Goal: Information Seeking & Learning: Learn about a topic

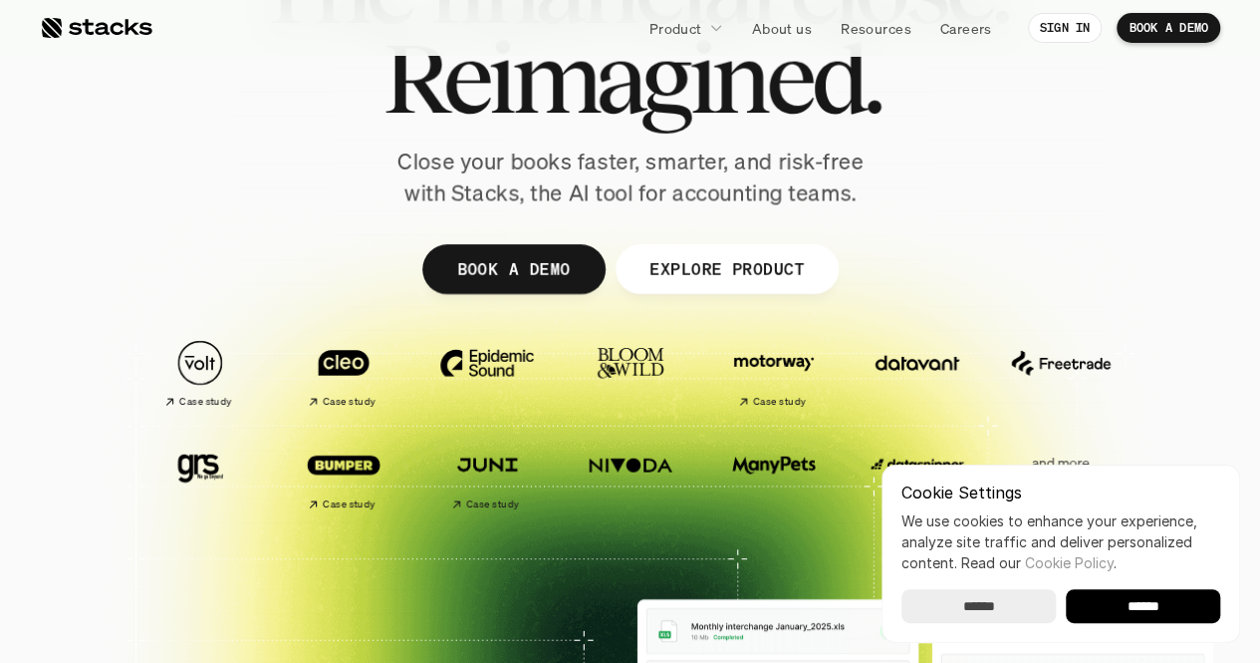
scroll to position [217, 0]
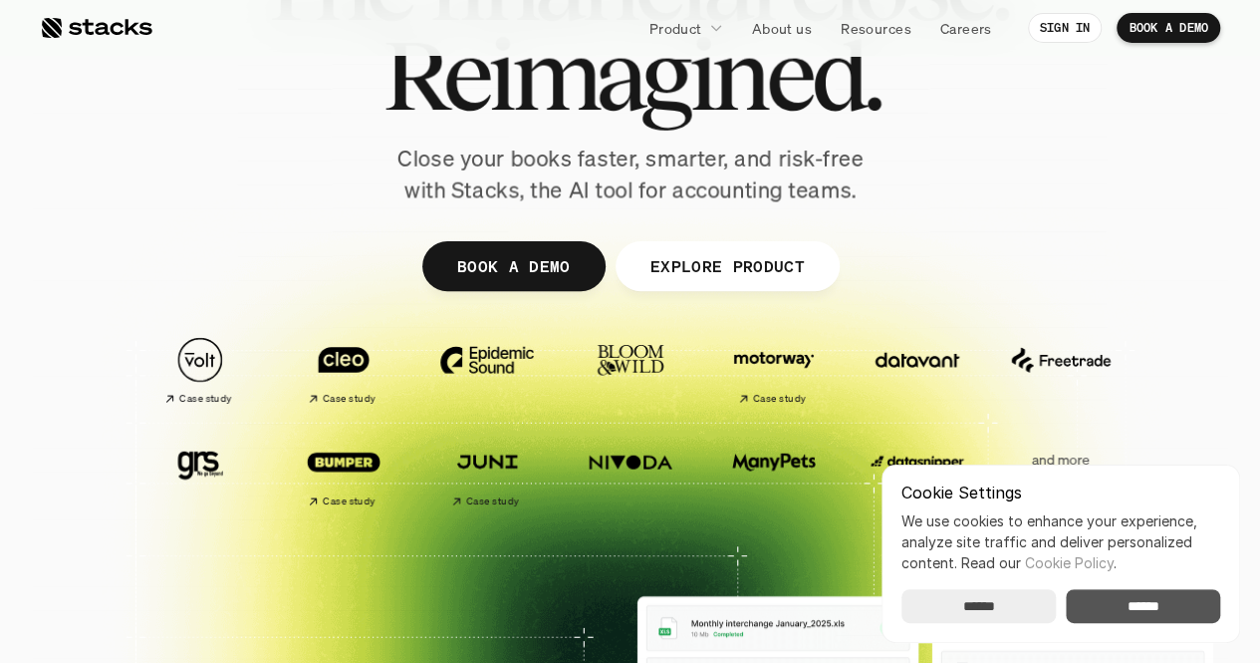
click at [1149, 603] on input "******" at bounding box center [1143, 606] width 154 height 34
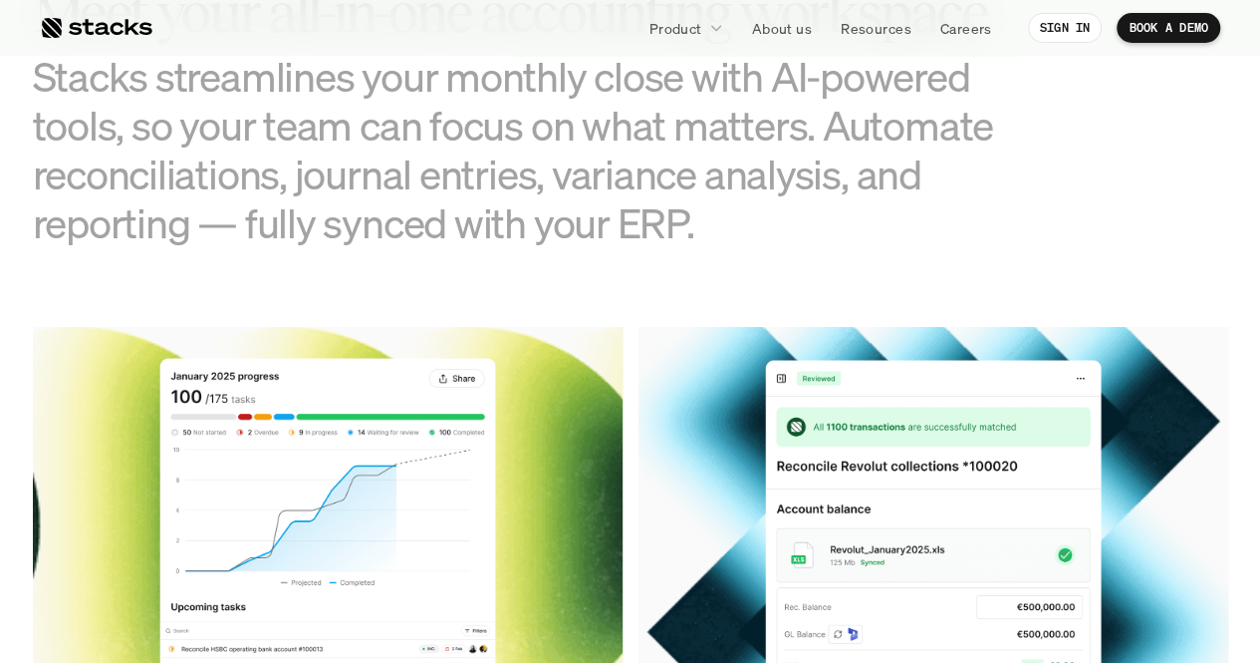
scroll to position [2323, 0]
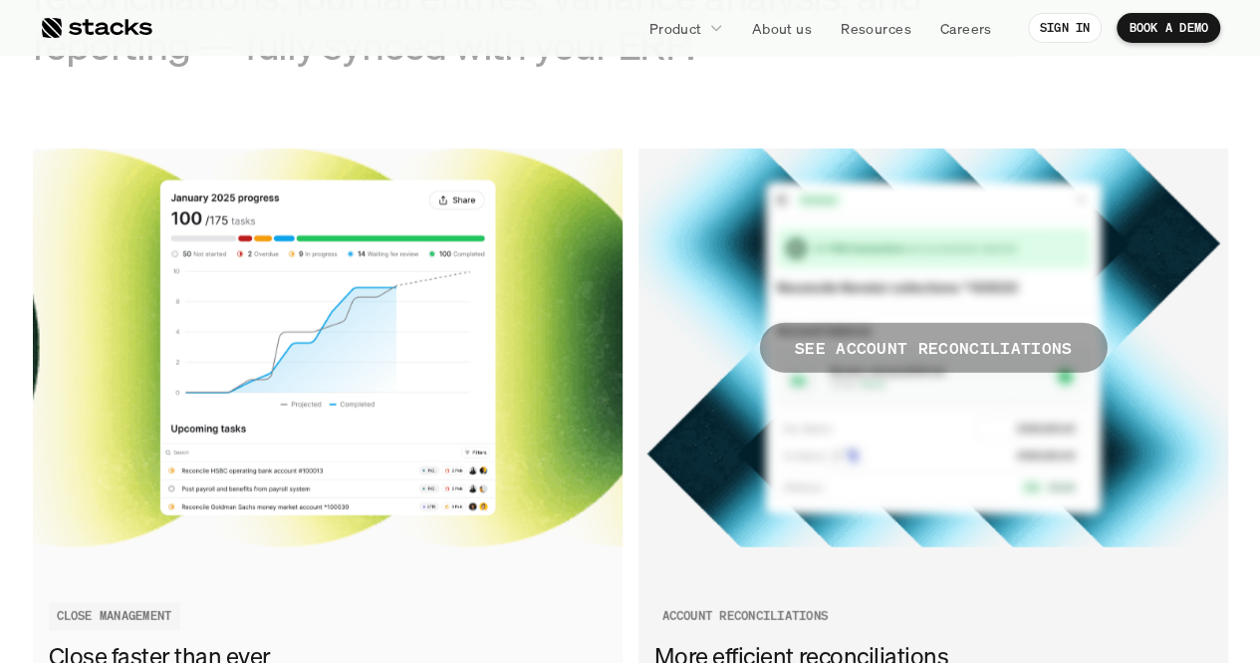
click at [902, 340] on p "SEE ACCOUNT RECONCILIATIONS" at bounding box center [933, 348] width 278 height 29
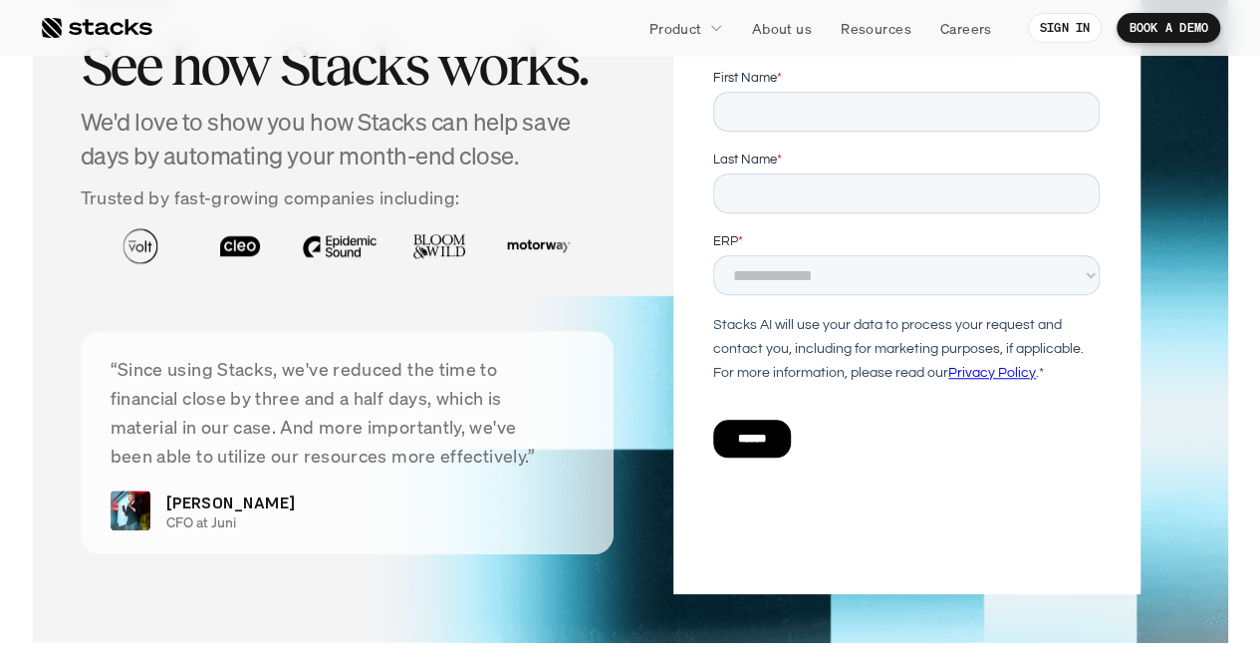
scroll to position [4469, 0]
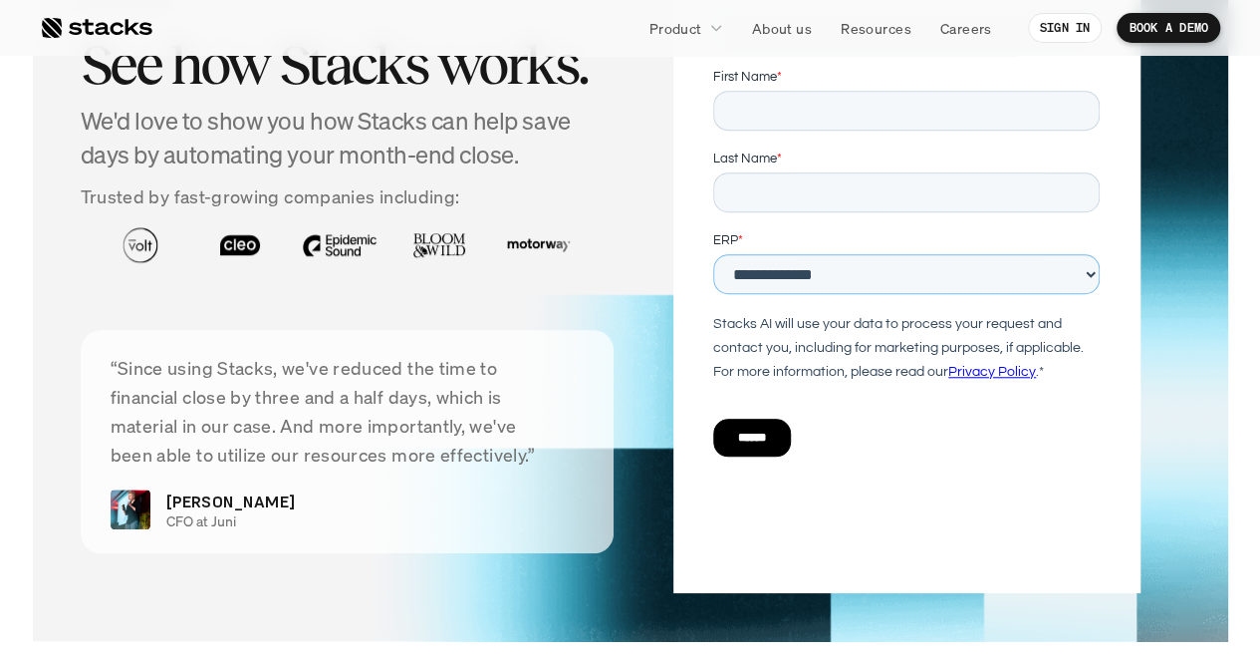
click at [784, 285] on select "**********" at bounding box center [906, 274] width 387 height 40
click at [664, 423] on div "GET DEMO See how Stacks works. We'd love to show you how Stacks can help save d…" at bounding box center [631, 259] width 1100 height 668
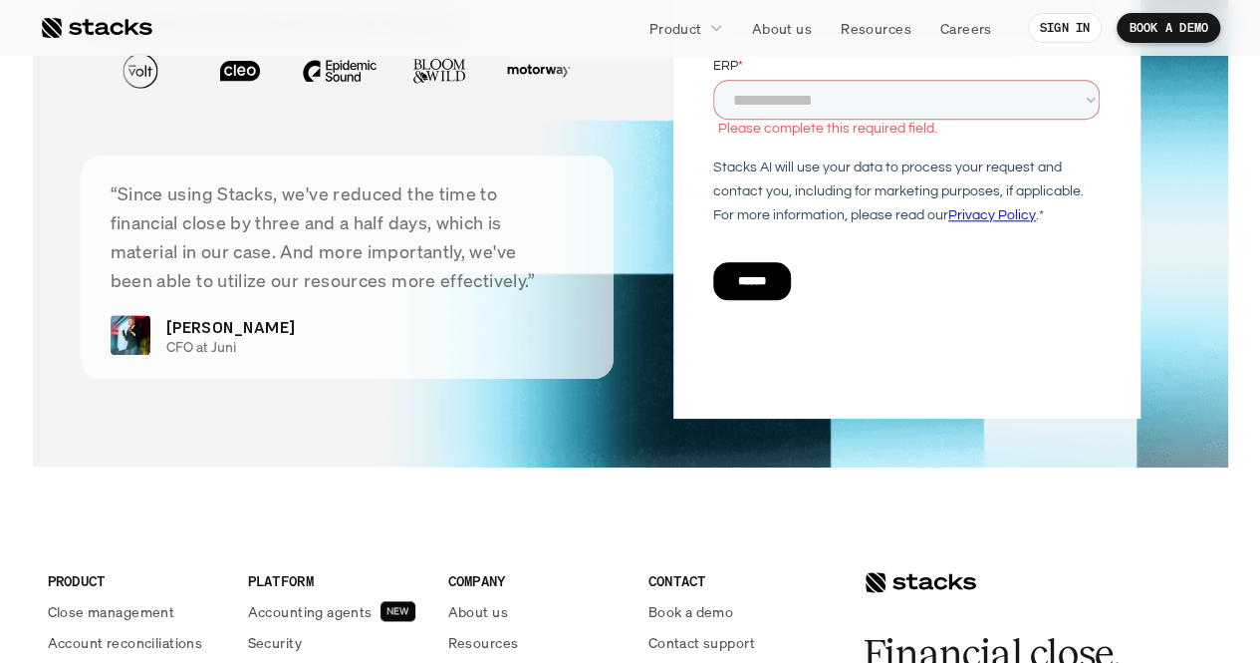
scroll to position [5127, 0]
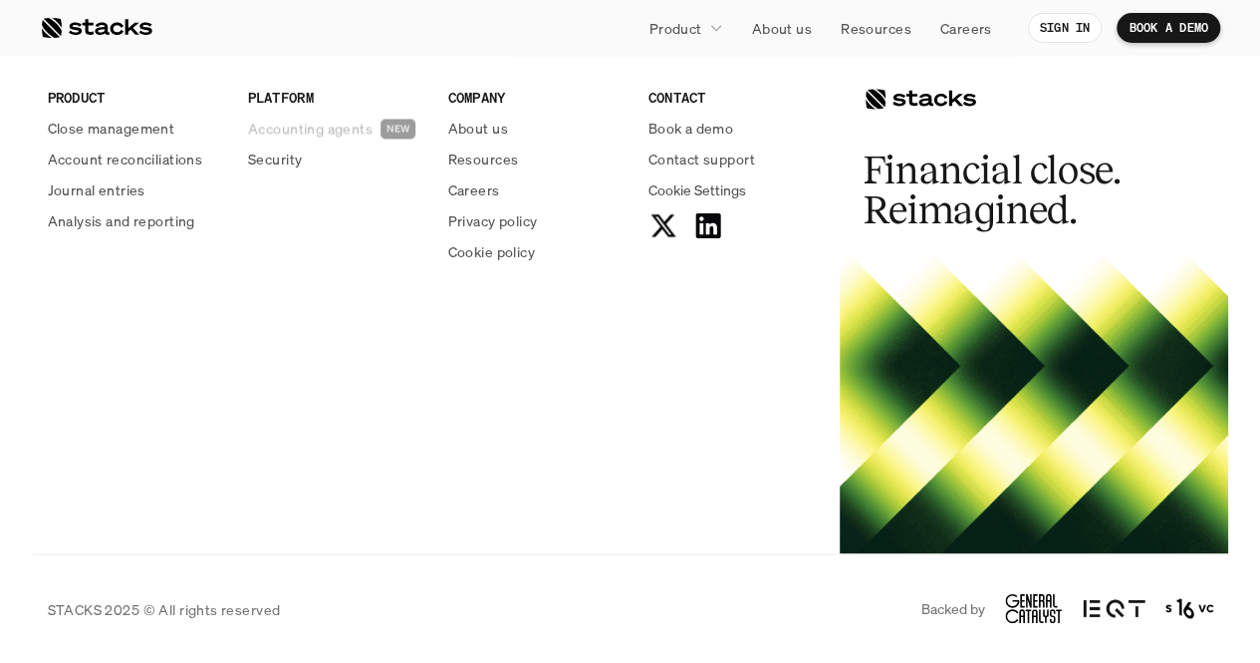
click at [361, 120] on p "Accounting agents" at bounding box center [310, 128] width 125 height 21
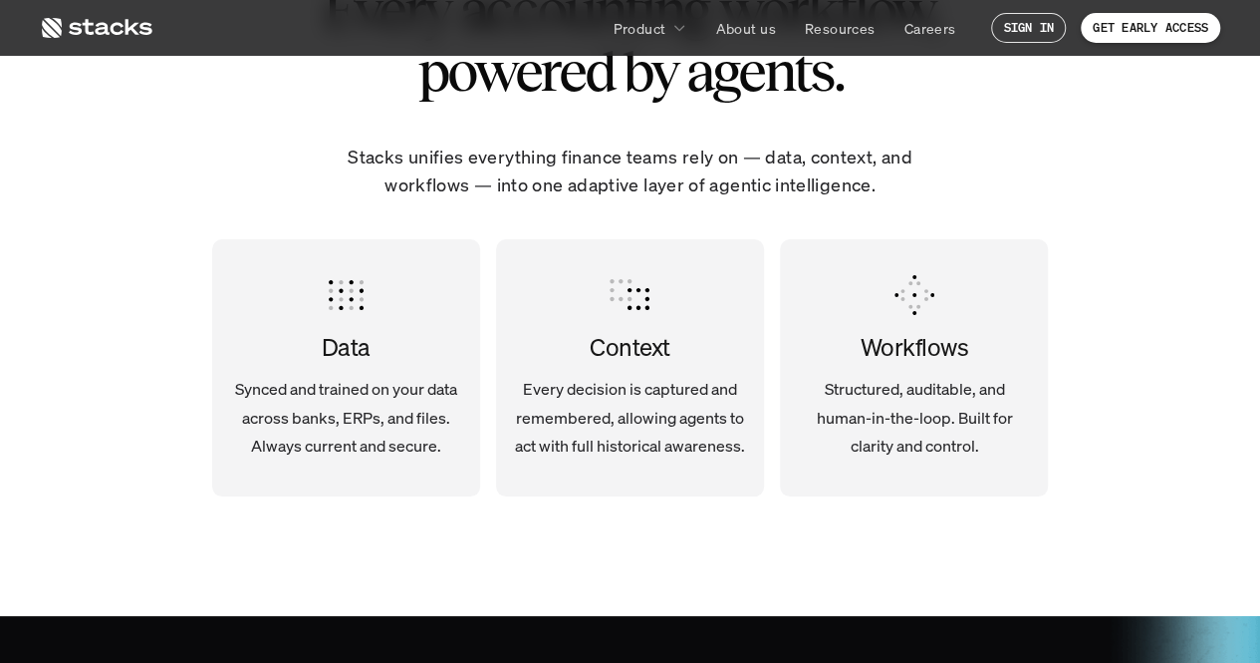
scroll to position [3103, 0]
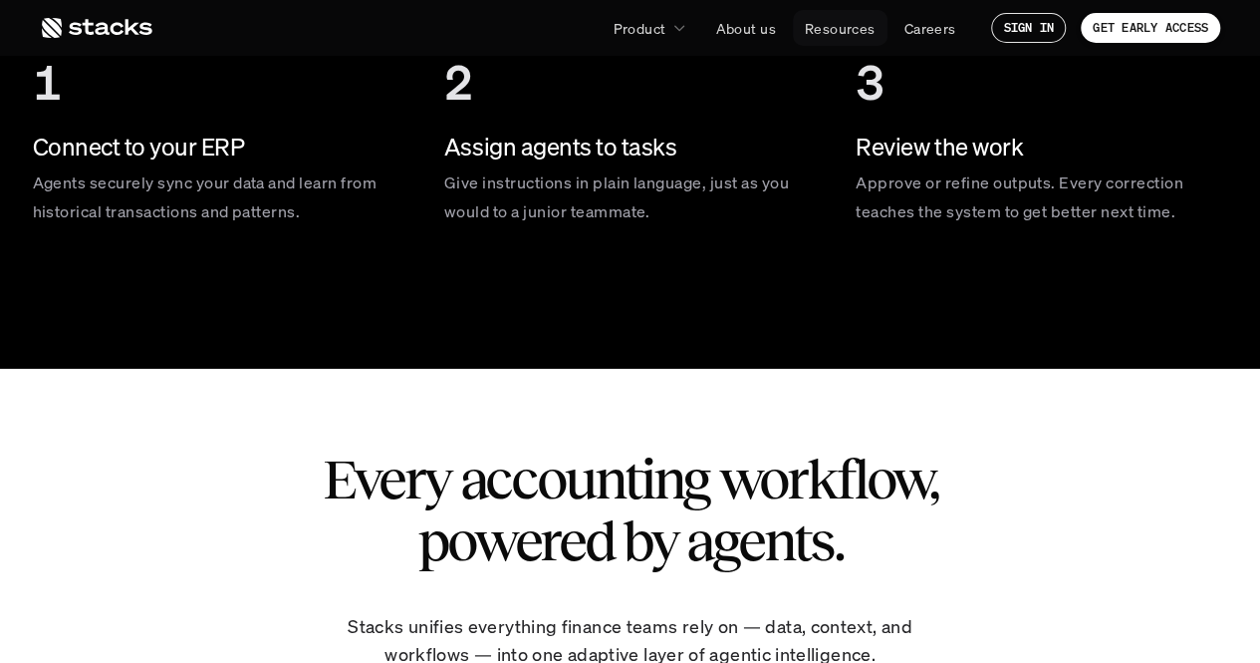
click at [857, 20] on p "Resources" at bounding box center [840, 28] width 71 height 21
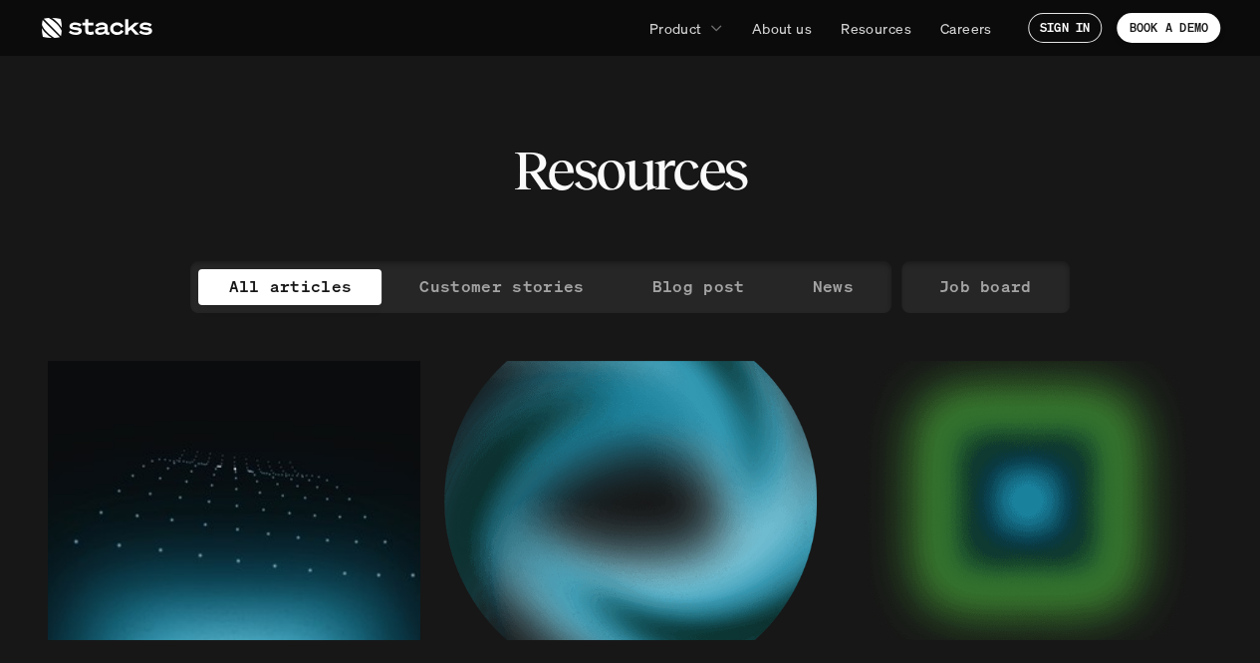
click at [563, 306] on div "All articles Customer stories Blog post News" at bounding box center [540, 287] width 700 height 52
click at [558, 292] on p "Customer stories" at bounding box center [501, 286] width 164 height 29
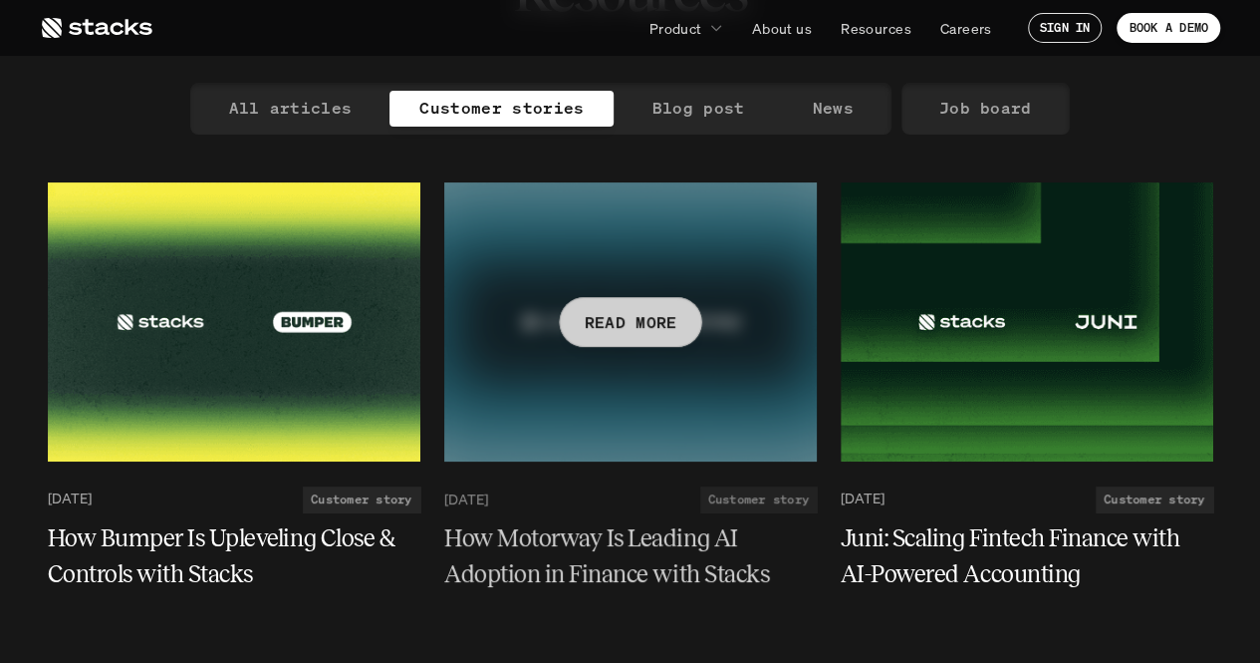
scroll to position [177, 0]
